Goal: Task Accomplishment & Management: Complete application form

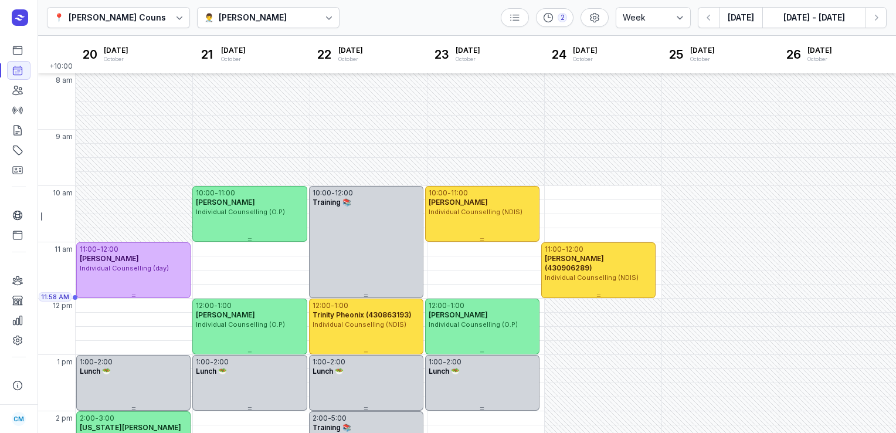
select select "week"
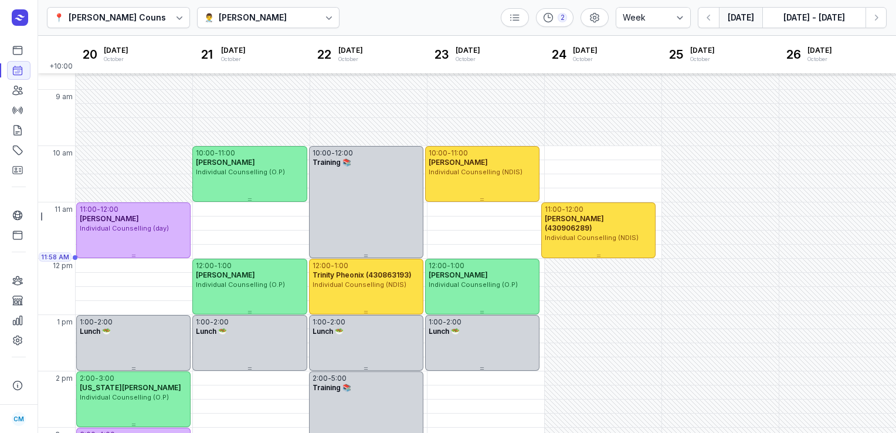
click at [739, 19] on button "[DATE]" at bounding box center [740, 17] width 43 height 21
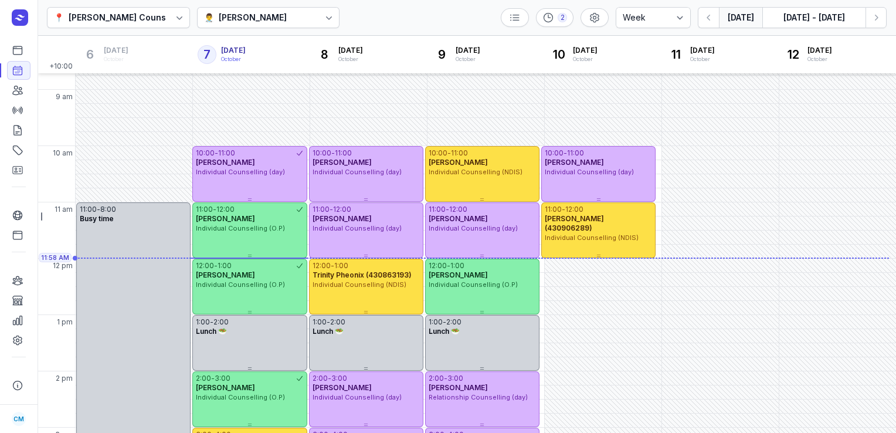
click at [333, 20] on div at bounding box center [328, 17] width 21 height 21
click at [375, 17] on div "📍 [PERSON_NAME] Counselling 👨‍⚕️ [PERSON_NAME] 2 Day 3 days Work week Week [DAT…" at bounding box center [467, 18] width 858 height 36
click at [875, 12] on icon "button" at bounding box center [876, 18] width 12 height 12
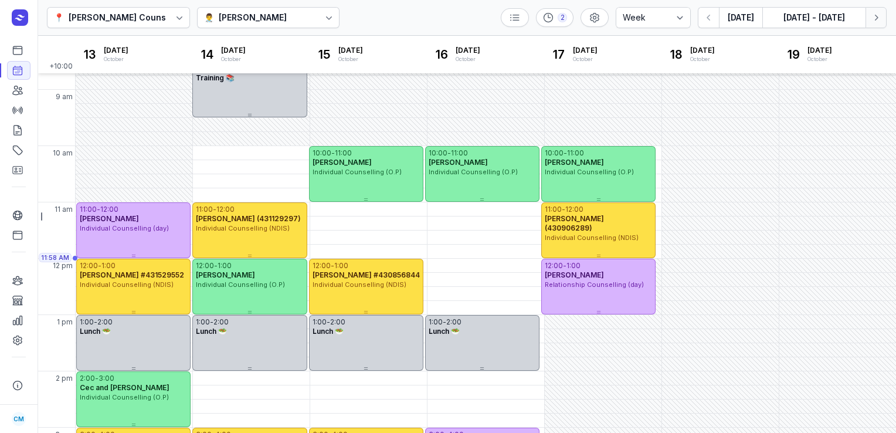
click at [875, 12] on icon "button" at bounding box center [876, 18] width 12 height 12
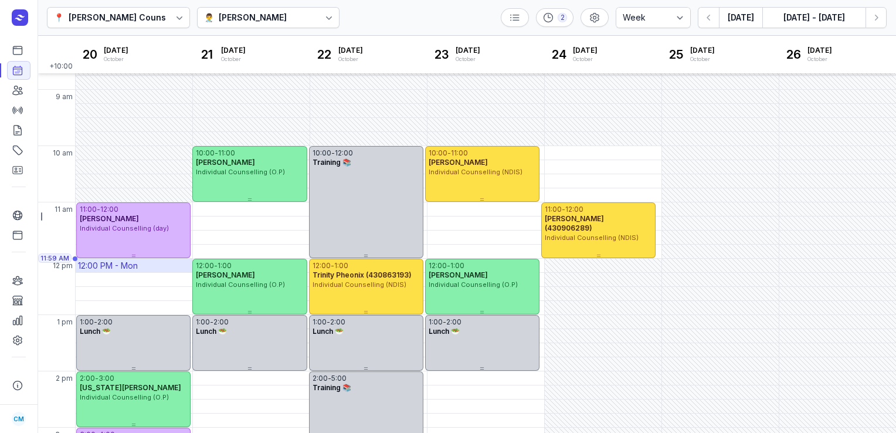
click at [143, 268] on div "12:00 PM - Mon" at bounding box center [134, 264] width 117 height 13
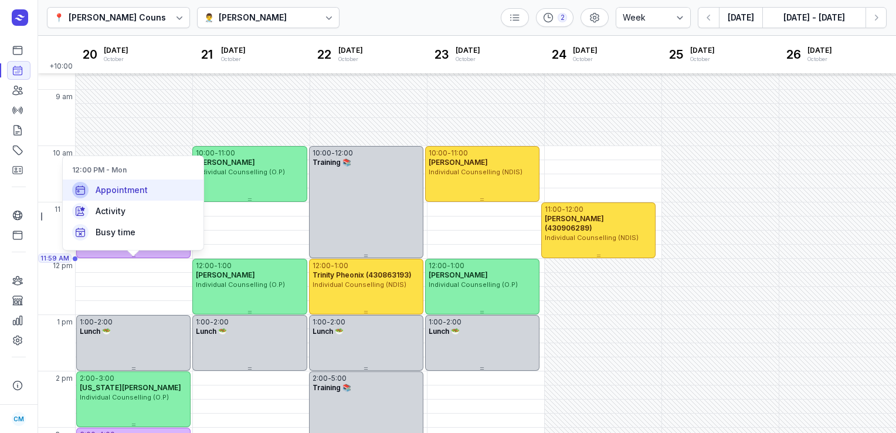
click at [137, 191] on span "Appointment" at bounding box center [122, 190] width 52 height 12
select select
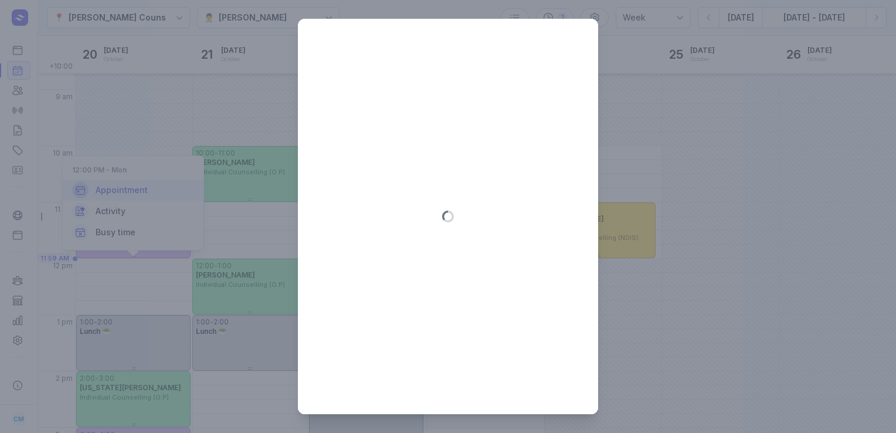
type input "[DATE]"
select select "12:00"
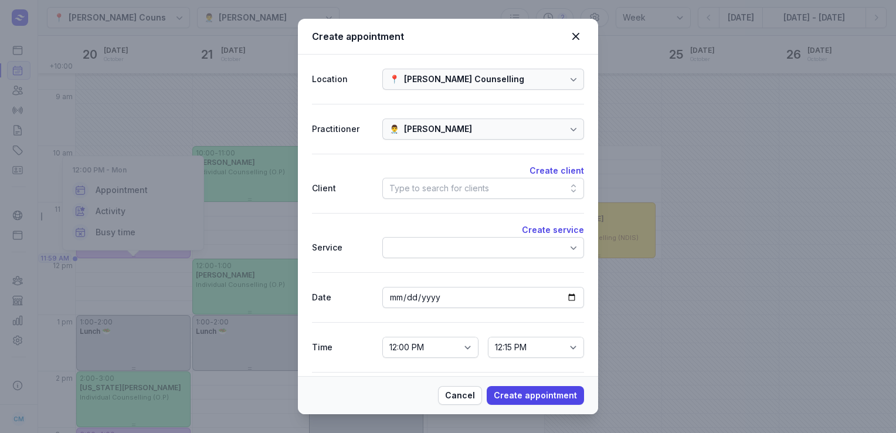
click at [497, 192] on div "Type to search for clients" at bounding box center [483, 188] width 202 height 21
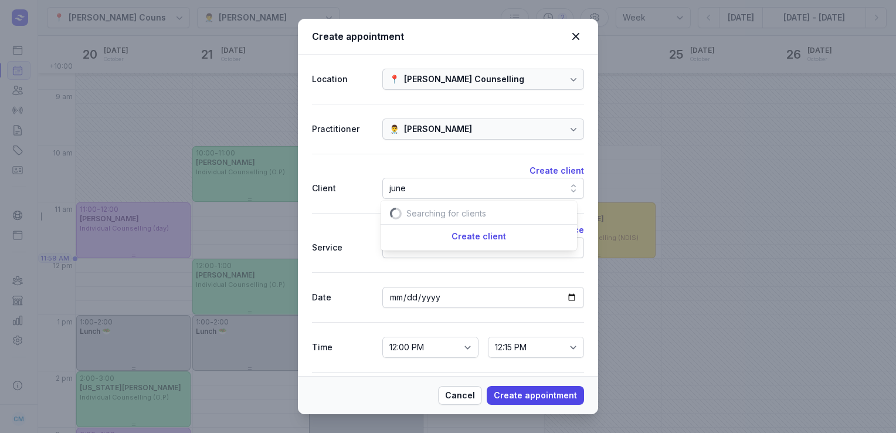
scroll to position [0, 15]
type input "june"
click at [429, 240] on div "🙋 [PERSON_NAME]" at bounding box center [479, 232] width 192 height 21
click at [427, 247] on div at bounding box center [483, 247] width 202 height 21
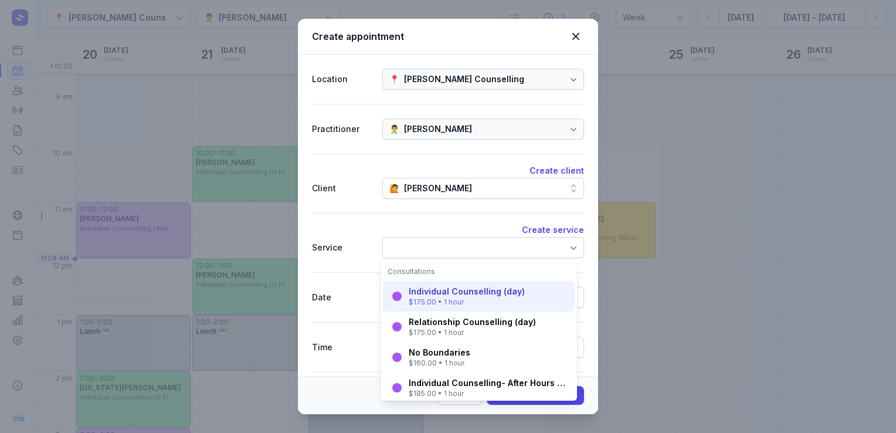
click at [433, 291] on div "Individual Counselling (day)" at bounding box center [467, 291] width 116 height 12
select select "13:00"
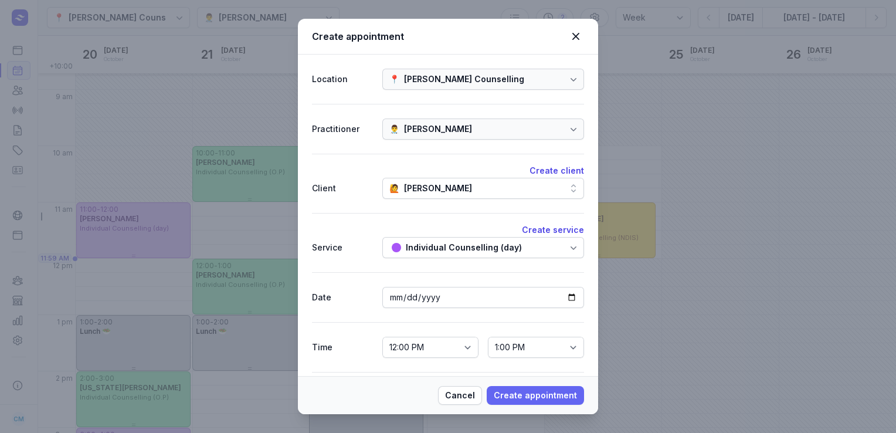
click at [523, 390] on span "Create appointment" at bounding box center [535, 395] width 83 height 14
select select
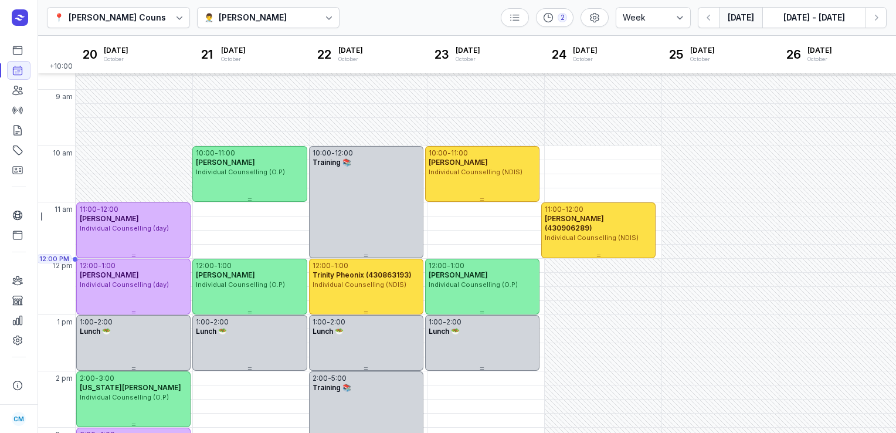
click at [749, 22] on button "[DATE]" at bounding box center [740, 17] width 43 height 21
